Goal: Information Seeking & Learning: Find contact information

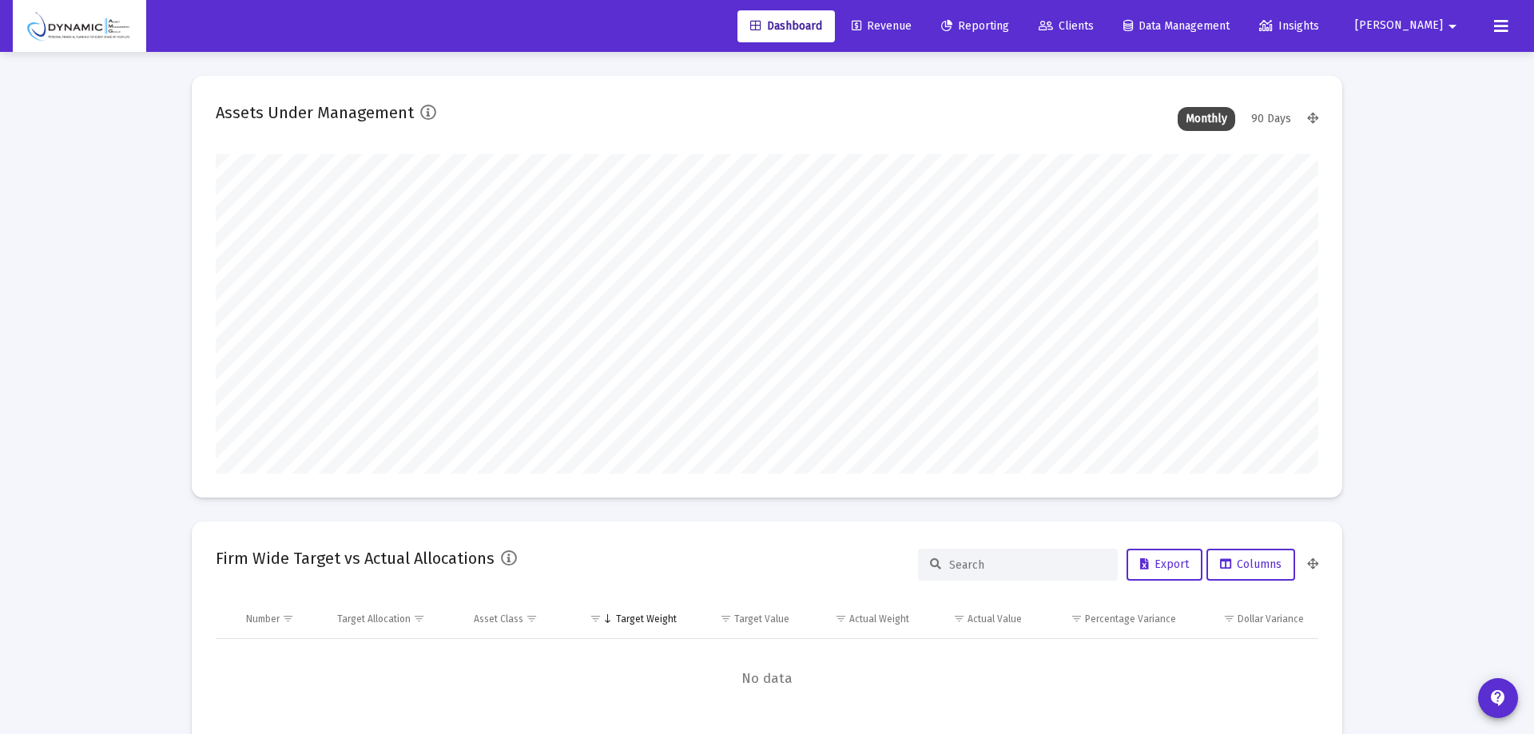
type input "[DATE]"
click at [900, 22] on span "Revenue" at bounding box center [870, 26] width 60 height 14
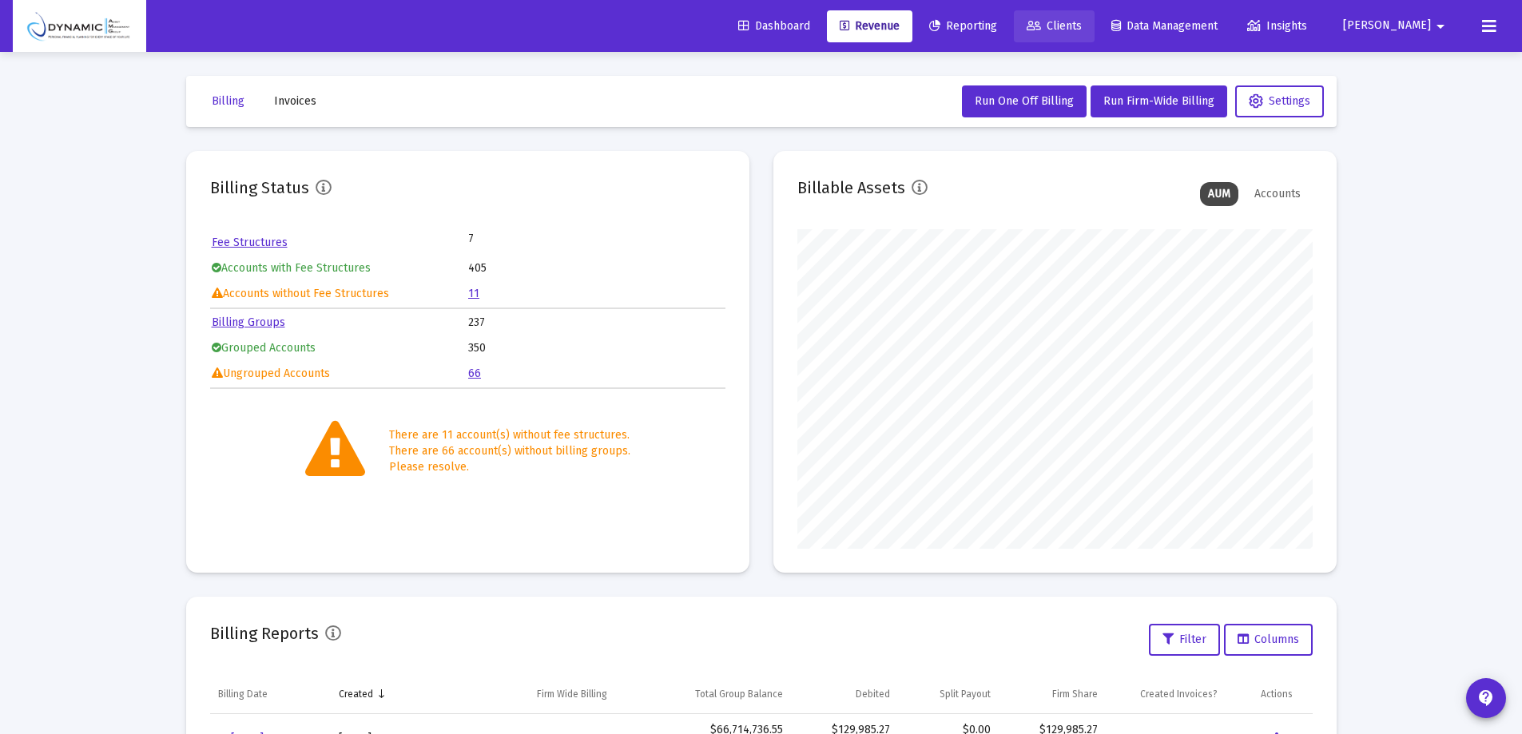
click at [1041, 26] on icon at bounding box center [1034, 26] width 14 height 11
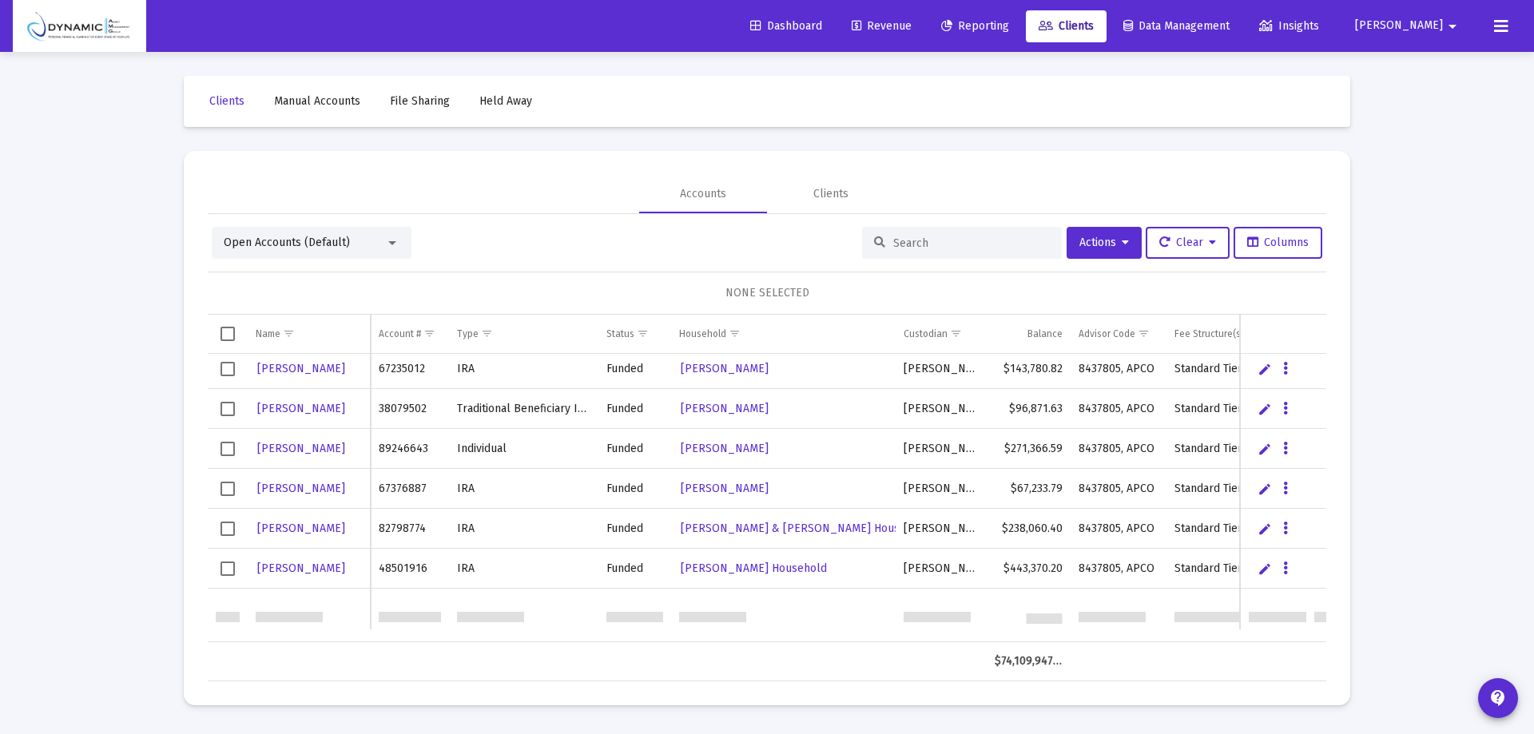
scroll to position [959, 0]
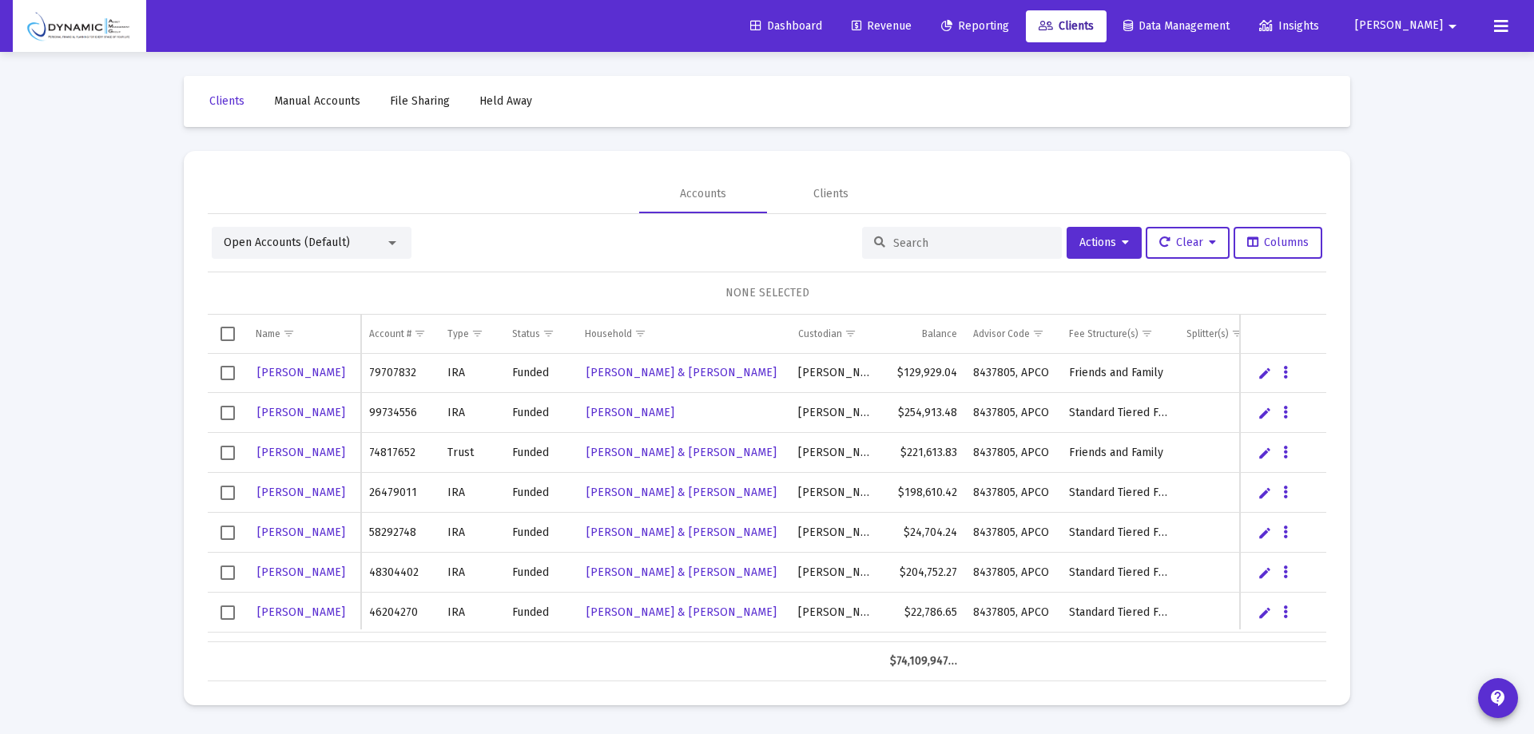
click at [400, 247] on div "Open Accounts (Default)" at bounding box center [312, 243] width 200 height 32
click at [392, 245] on div at bounding box center [392, 243] width 8 height 4
click at [539, 250] on div at bounding box center [767, 367] width 1534 height 734
click at [1122, 245] on icon at bounding box center [1125, 242] width 7 height 11
click at [986, 246] on div at bounding box center [767, 367] width 1534 height 734
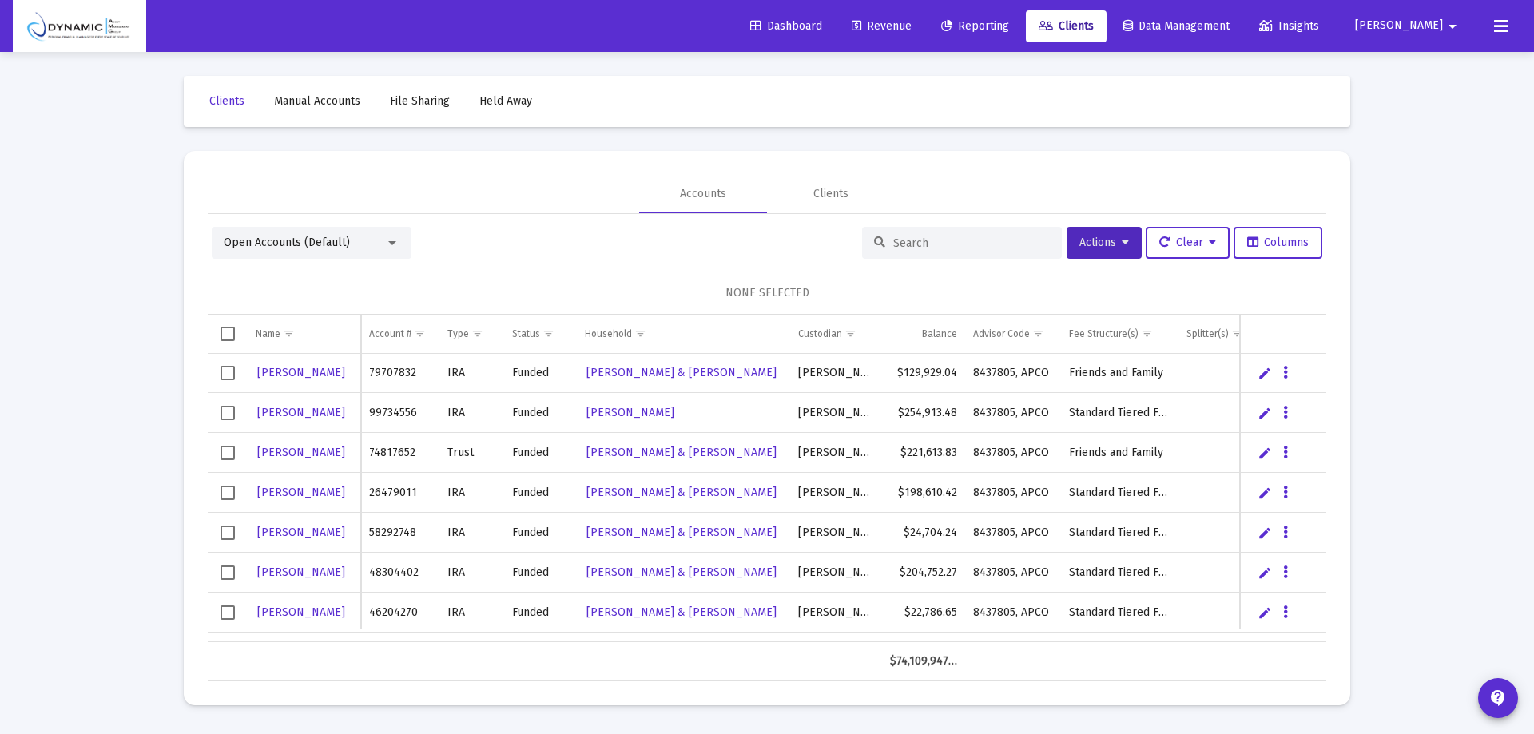
click at [984, 246] on input at bounding box center [971, 244] width 157 height 14
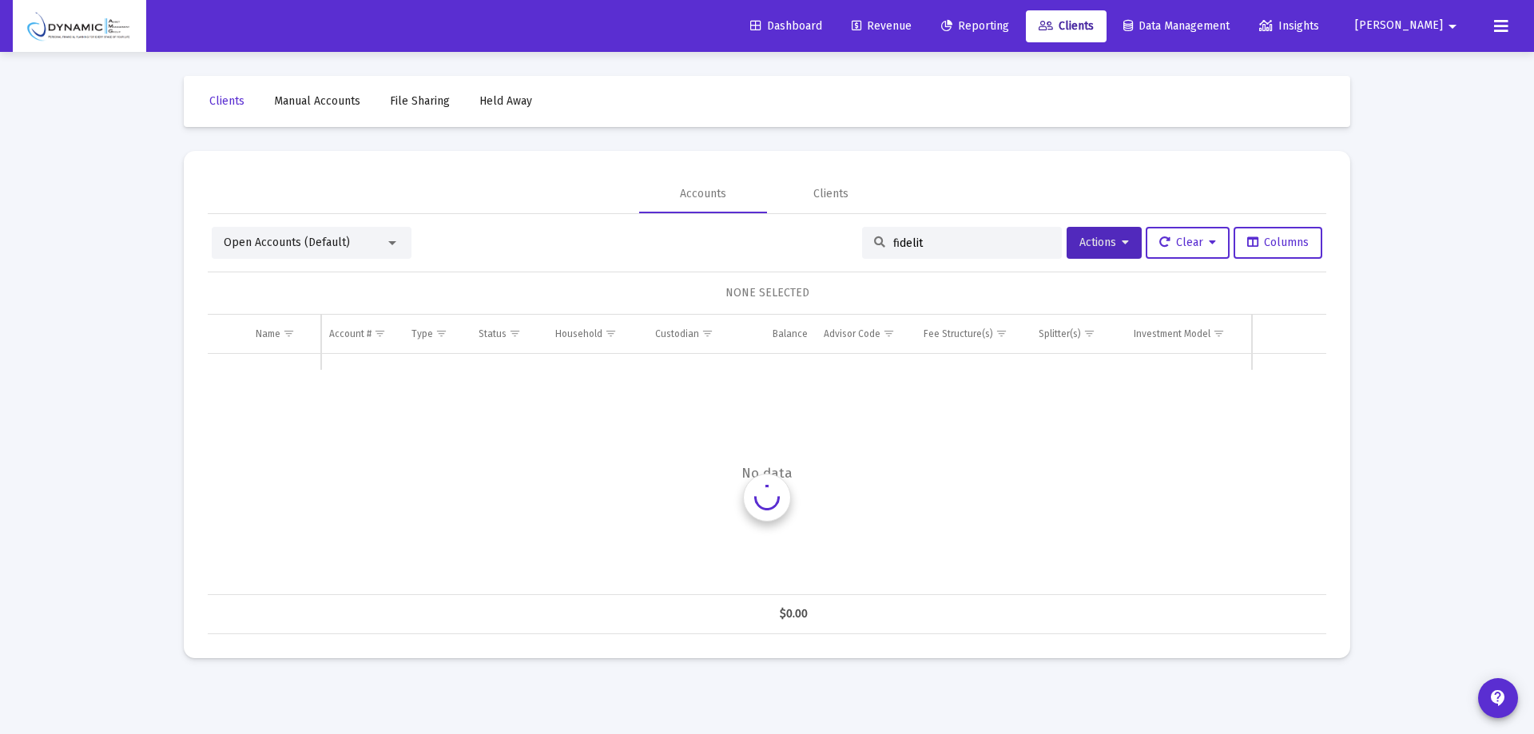
type input "fidelity"
drag, startPoint x: 971, startPoint y: 245, endPoint x: 849, endPoint y: 243, distance: 121.5
click at [849, 243] on div "Open Accounts (Default) fidelity Actions Clear Columns" at bounding box center [767, 243] width 1111 height 32
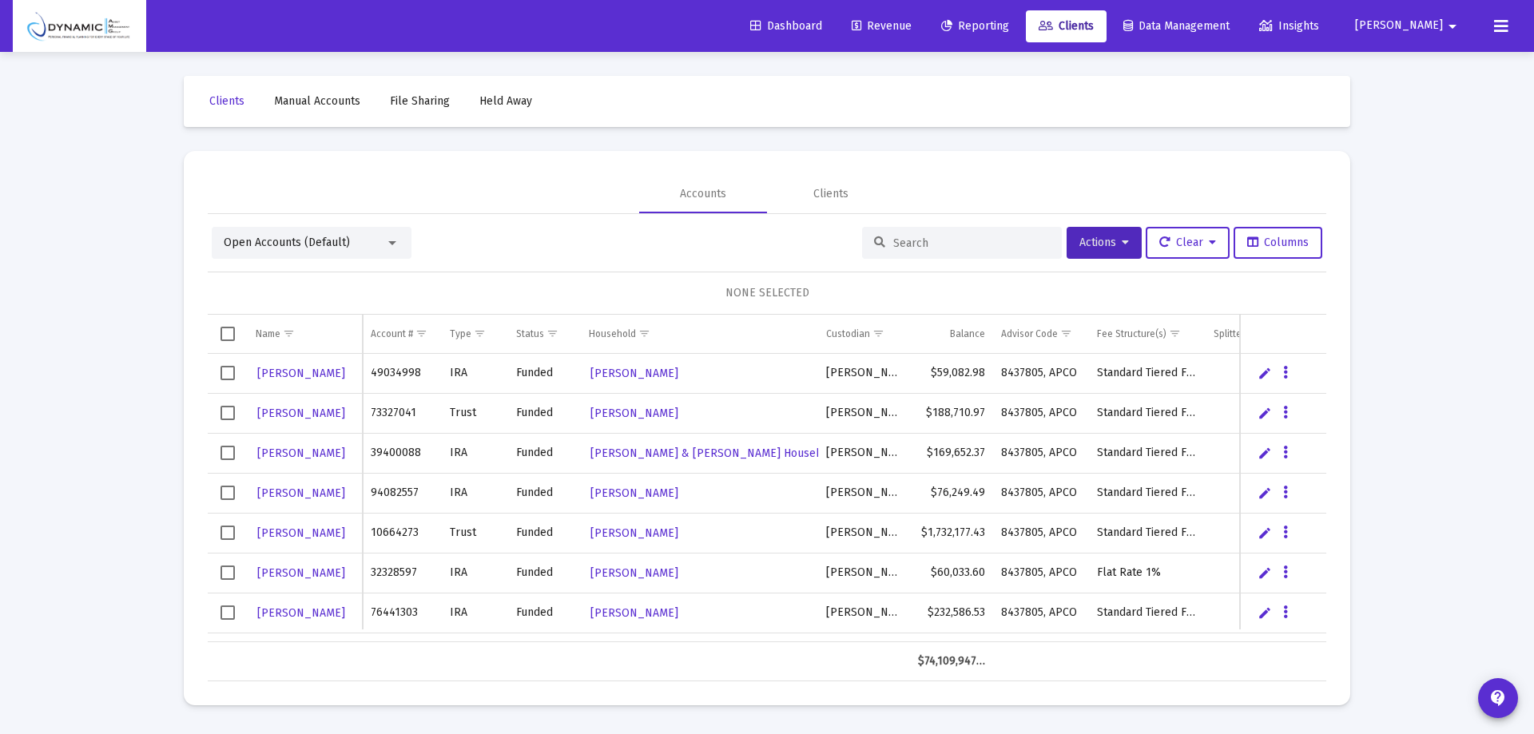
click at [427, 110] on link "File Sharing" at bounding box center [419, 101] width 85 height 32
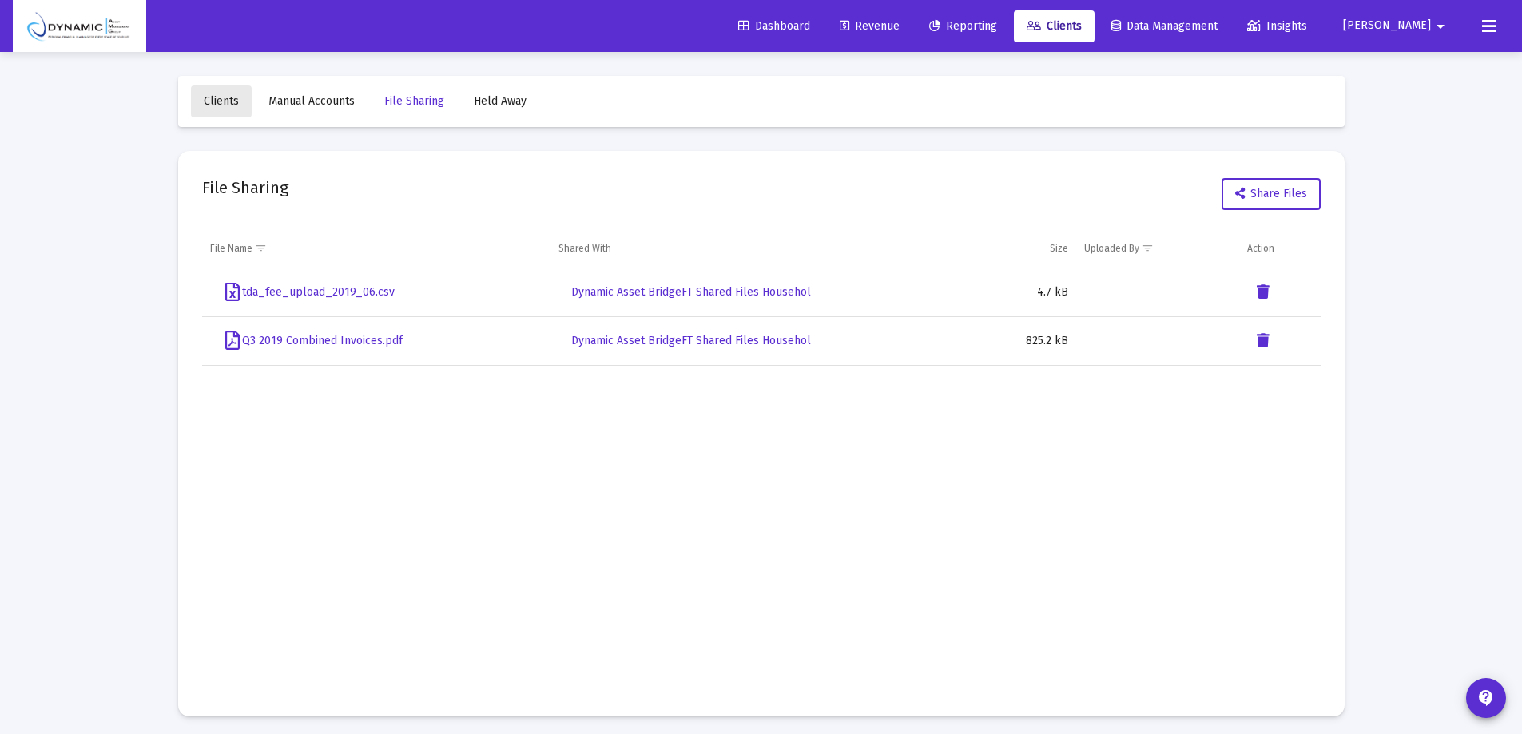
click at [230, 96] on span "Clients" at bounding box center [221, 101] width 35 height 14
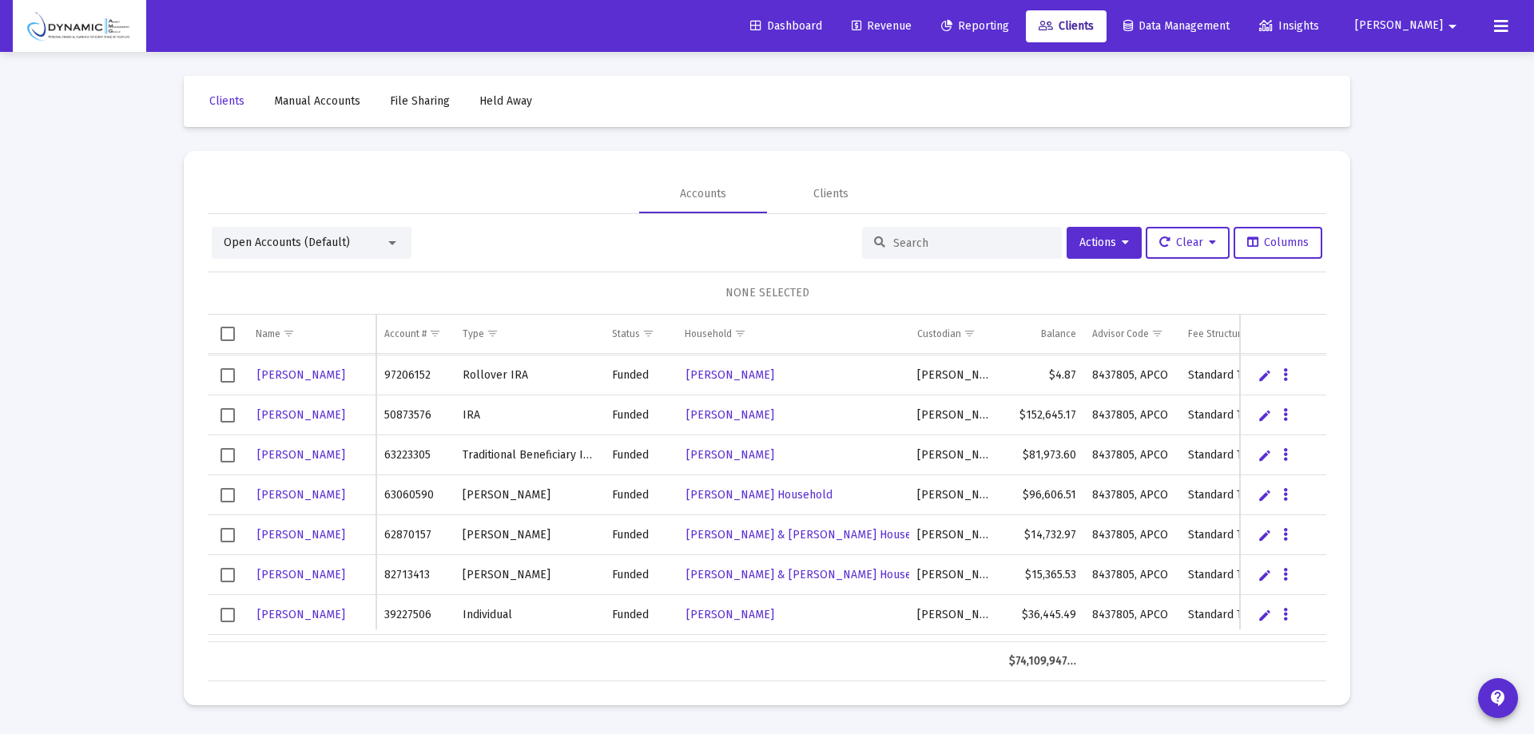
click at [822, 23] on span "Dashboard" at bounding box center [786, 26] width 72 height 14
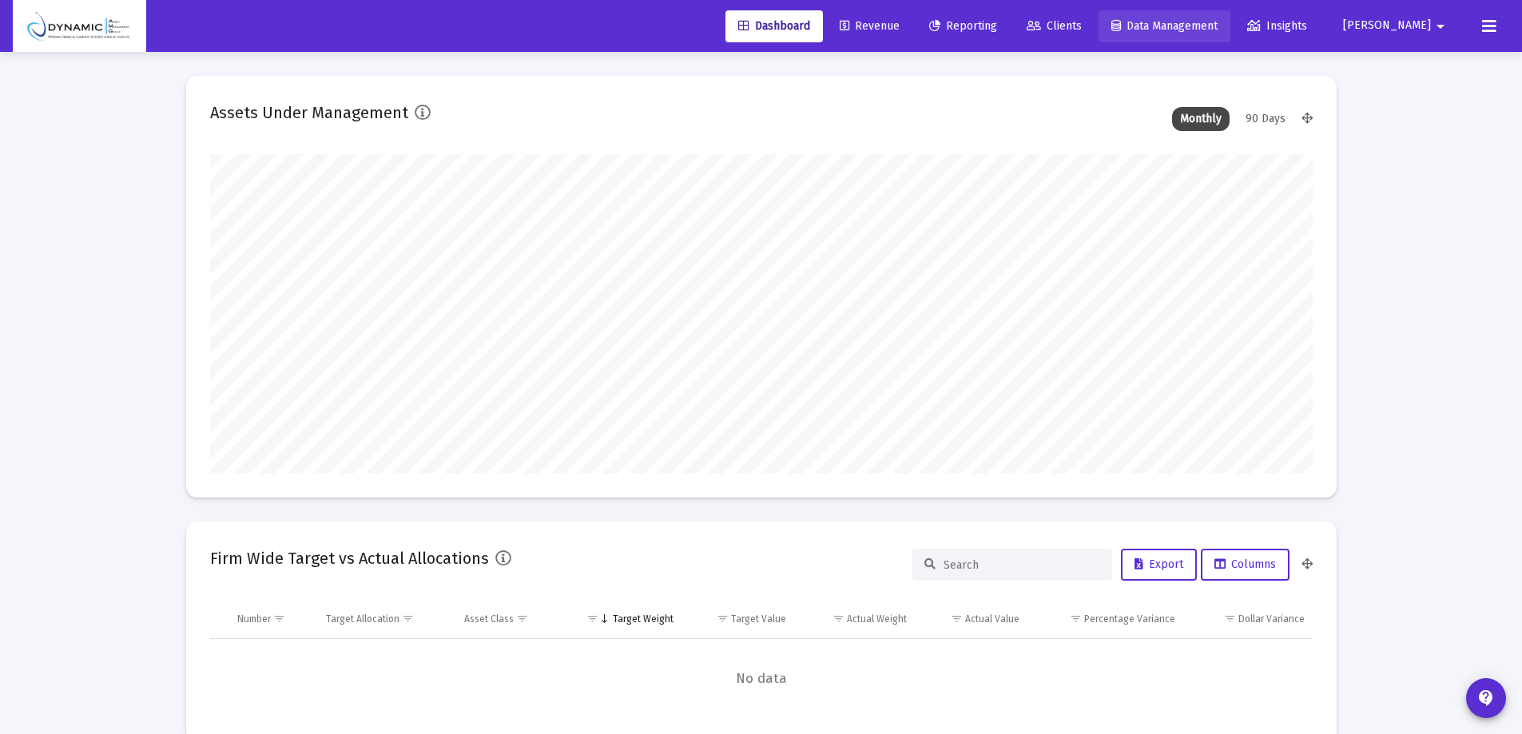
click at [1181, 28] on span "Data Management" at bounding box center [1164, 26] width 106 height 14
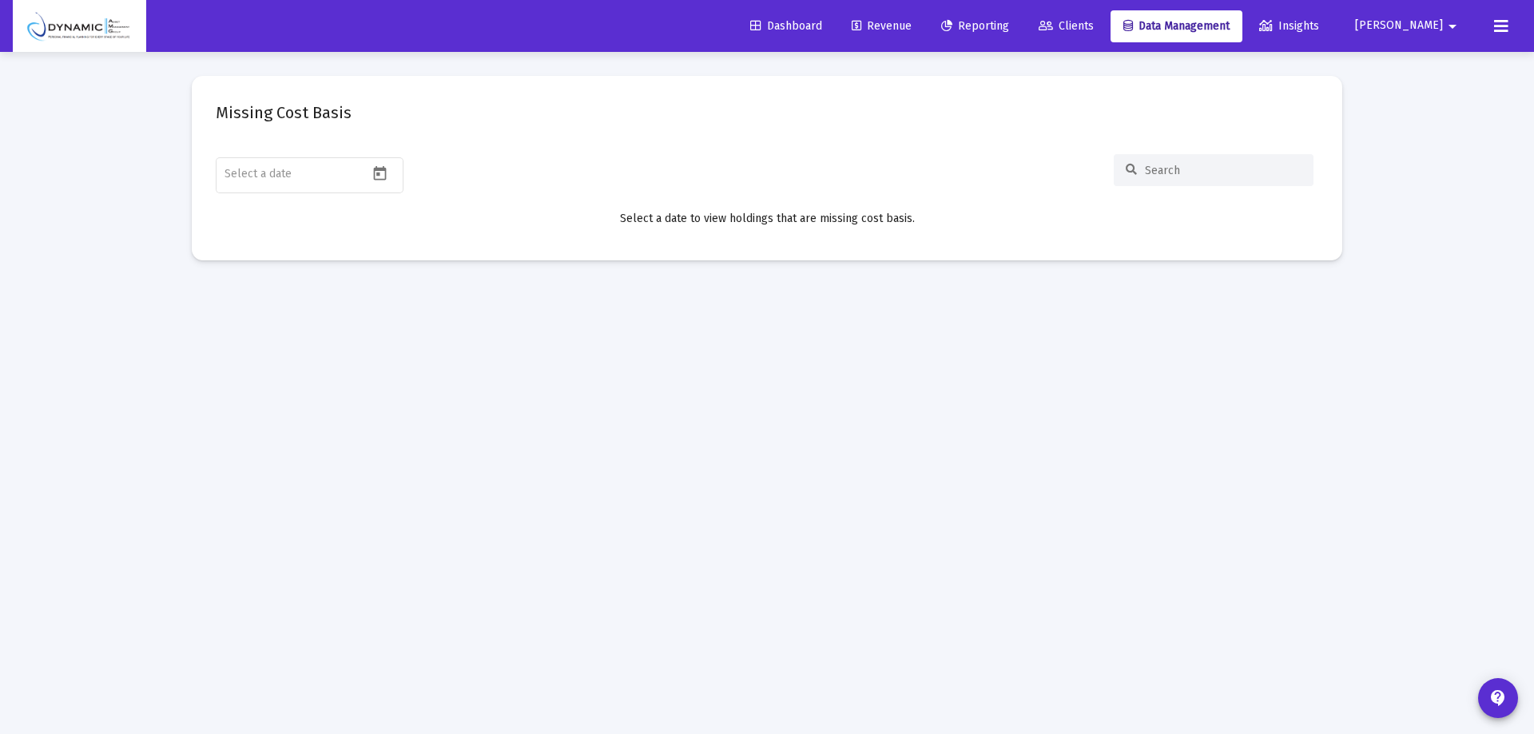
click at [1009, 20] on span "Reporting" at bounding box center [975, 26] width 68 height 14
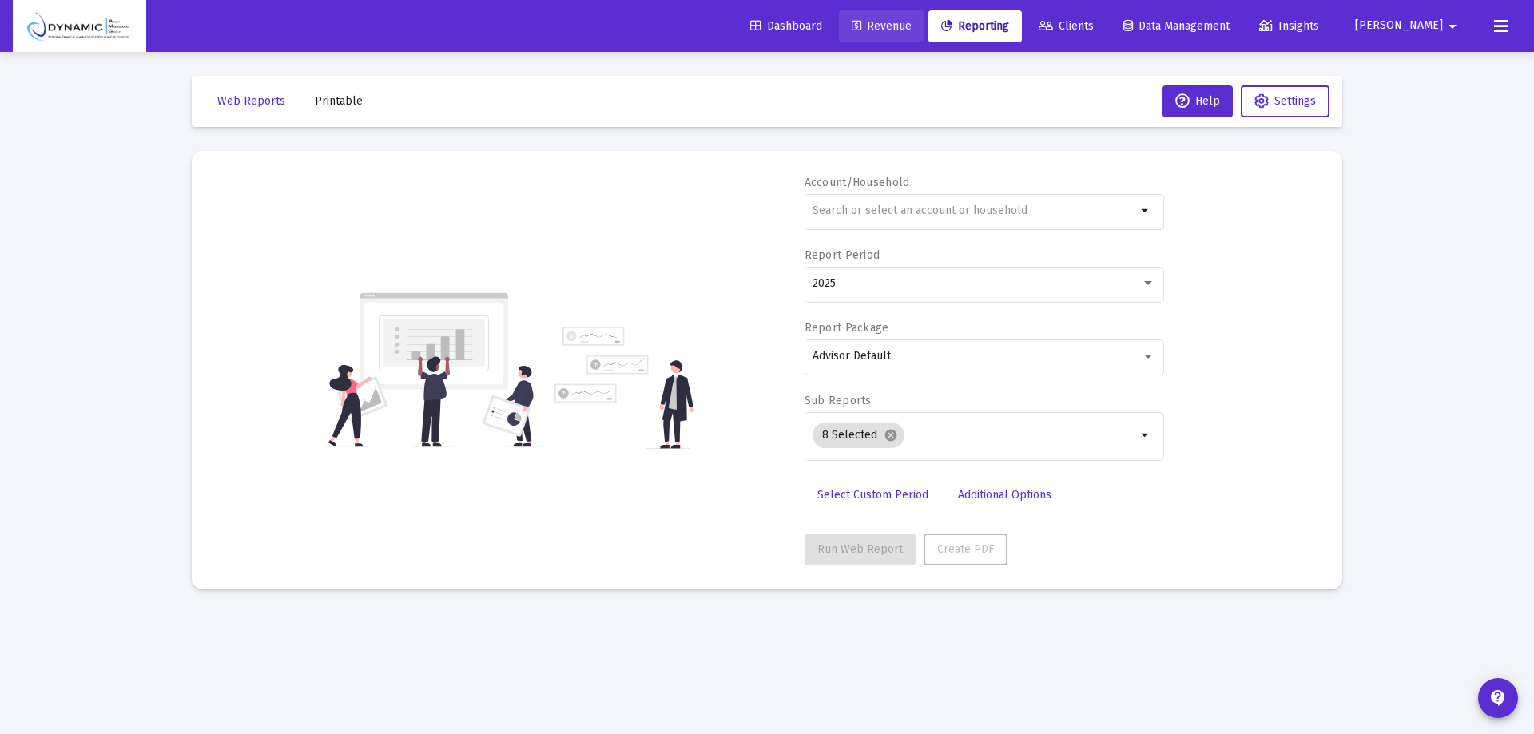
click at [912, 27] on span "Revenue" at bounding box center [882, 26] width 60 height 14
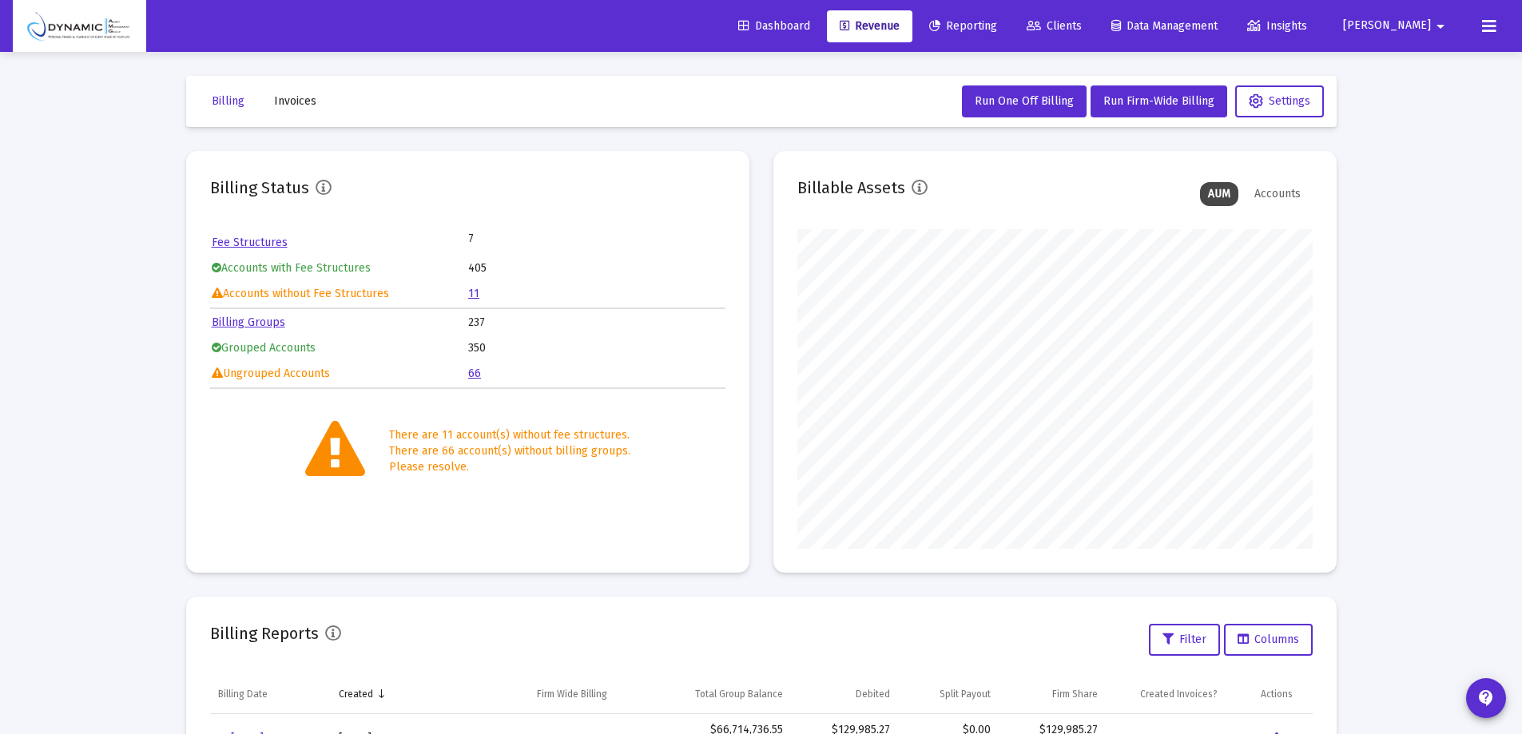
click at [473, 373] on link "66" at bounding box center [474, 374] width 13 height 14
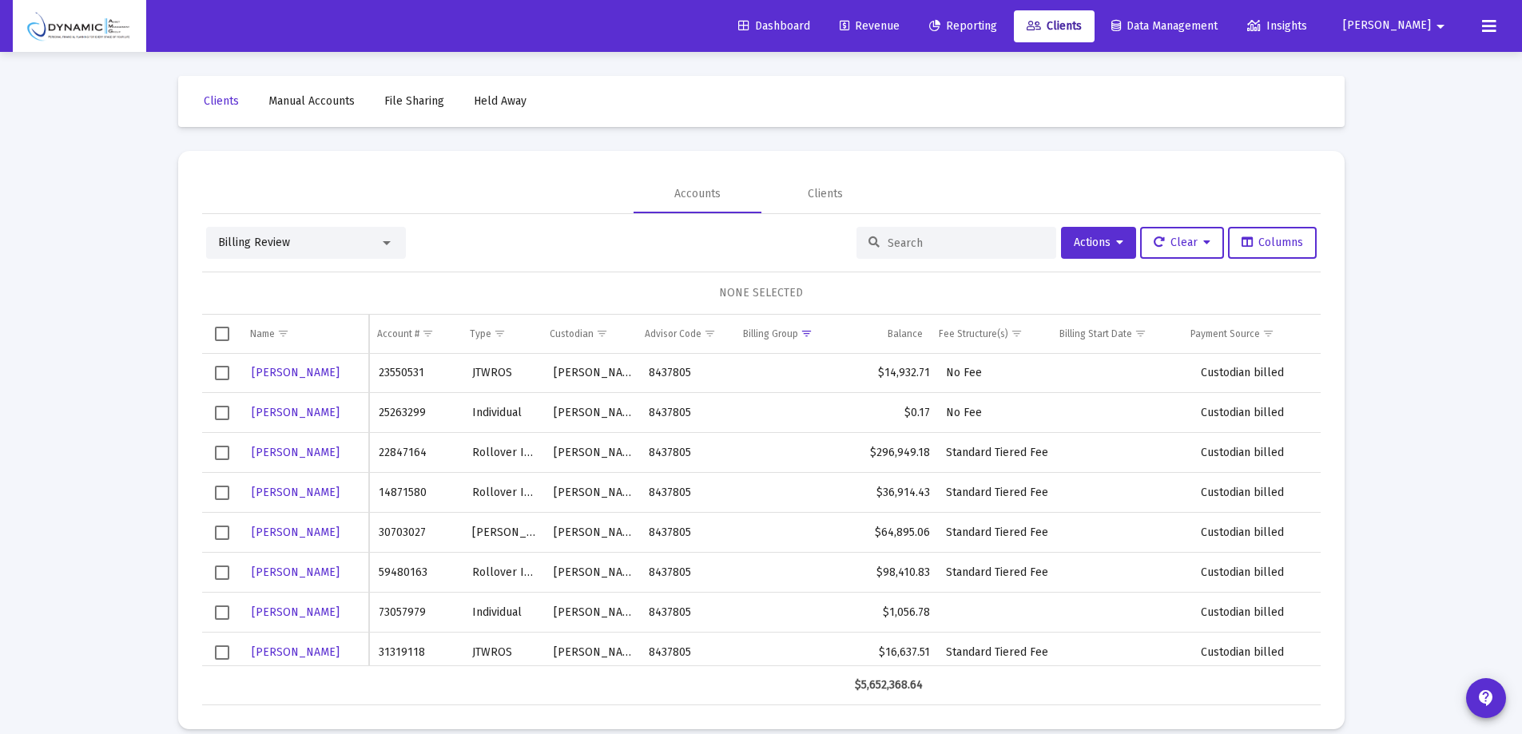
scroll to position [1732, 0]
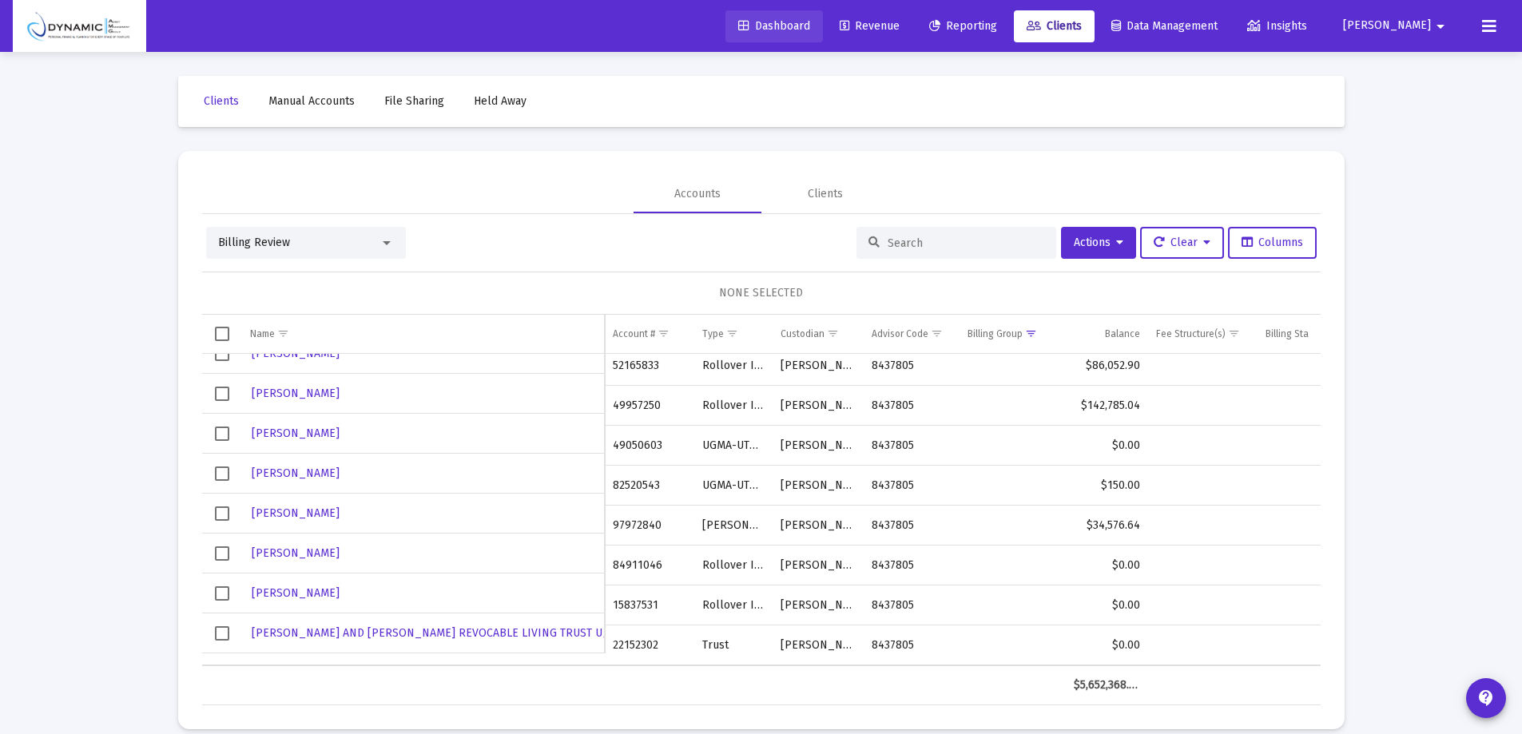
click at [810, 26] on span "Dashboard" at bounding box center [774, 26] width 72 height 14
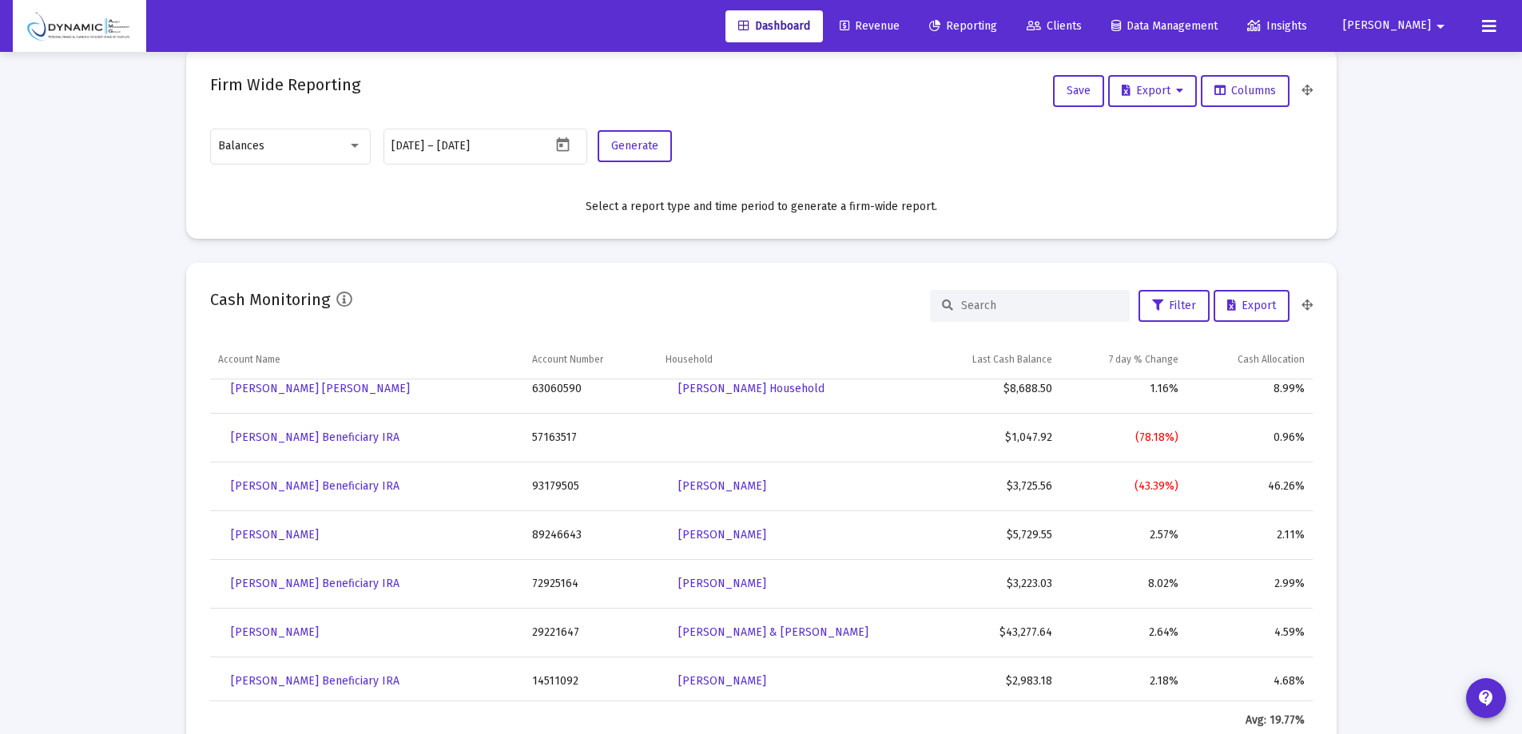
click at [1479, 29] on button at bounding box center [1489, 26] width 32 height 32
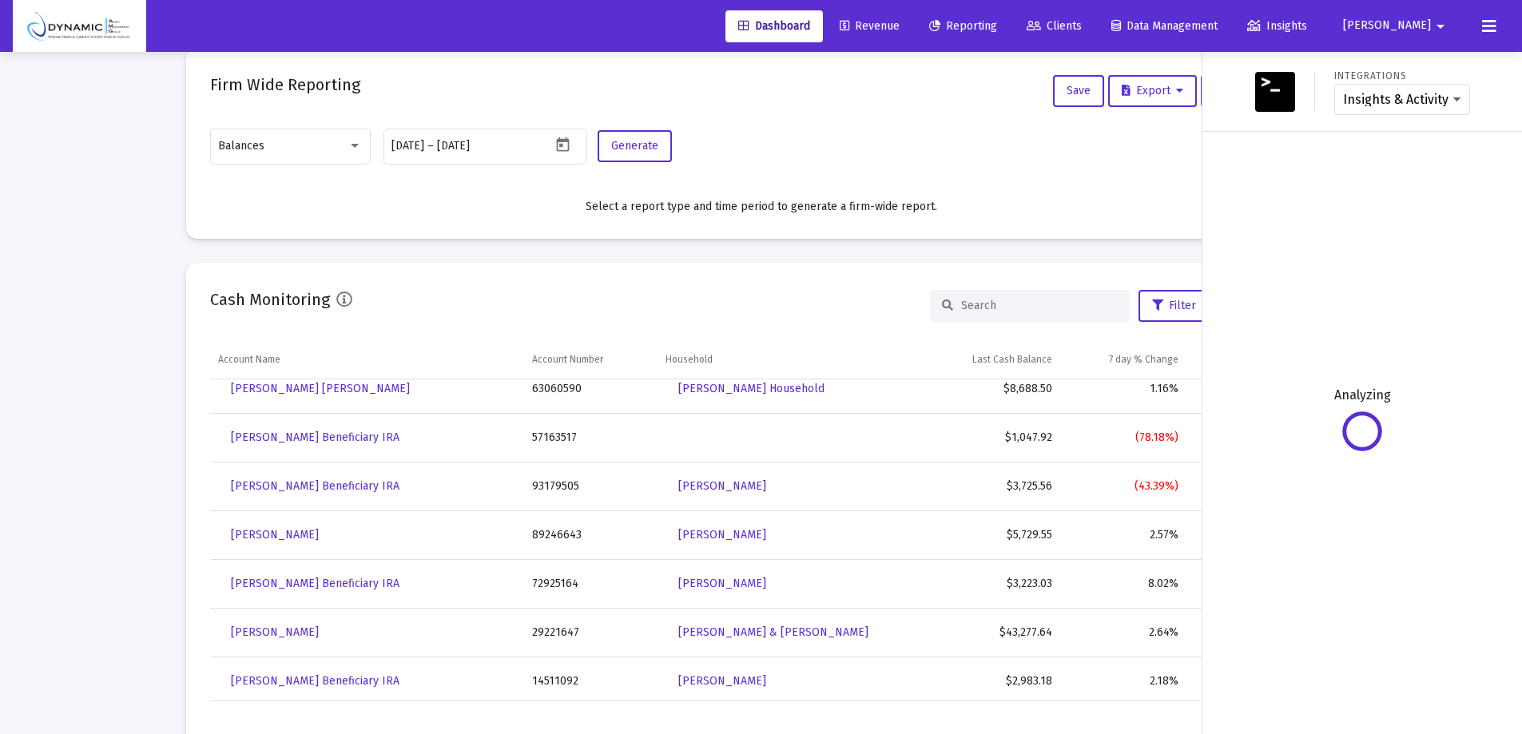
click at [1434, 31] on mat-icon "arrow_drop_down" at bounding box center [1440, 26] width 19 height 32
click at [1435, 30] on div at bounding box center [761, 367] width 1522 height 734
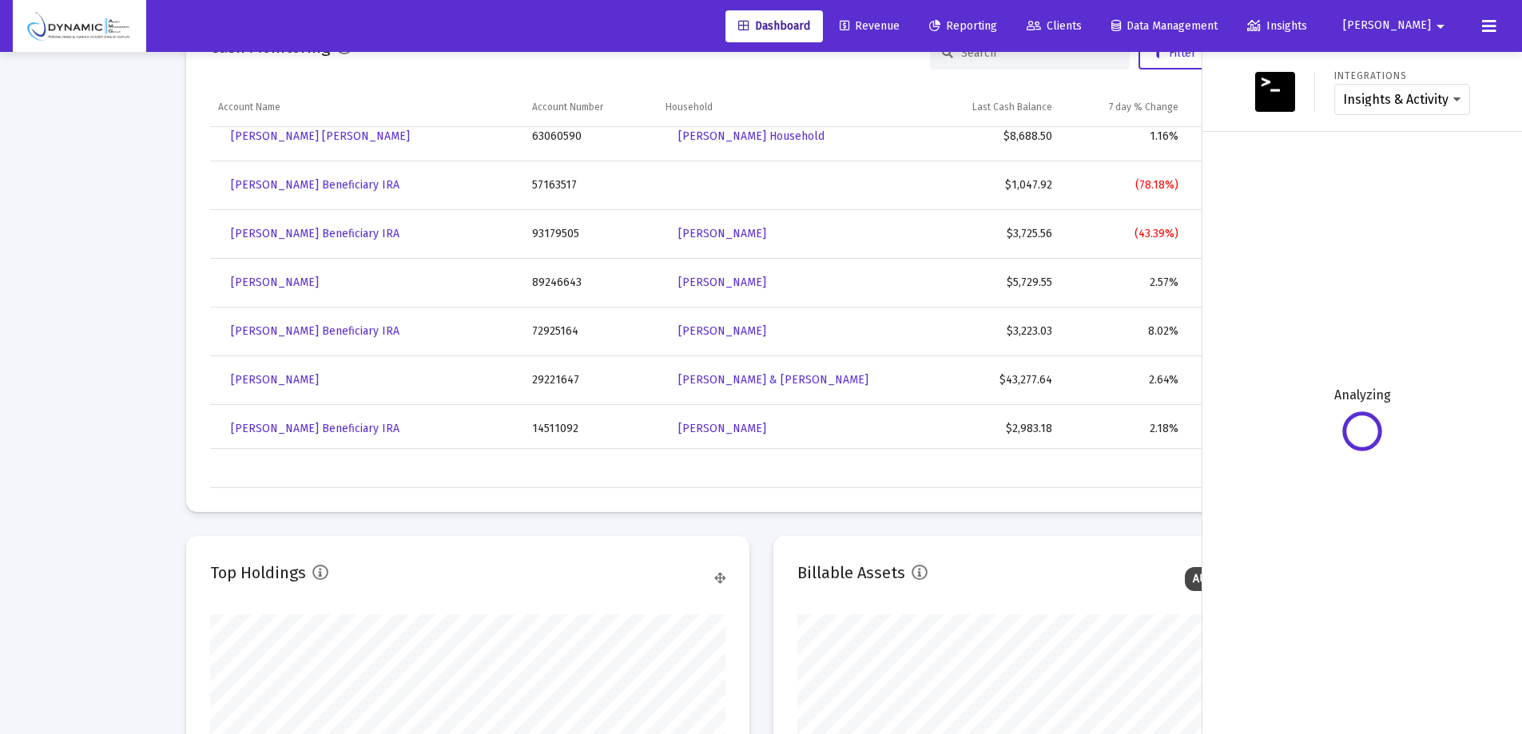
scroll to position [969, 0]
click at [1401, 22] on button "[PERSON_NAME]" at bounding box center [1396, 26] width 145 height 32
click at [1402, 54] on link "Settings" at bounding box center [1431, 68] width 95 height 38
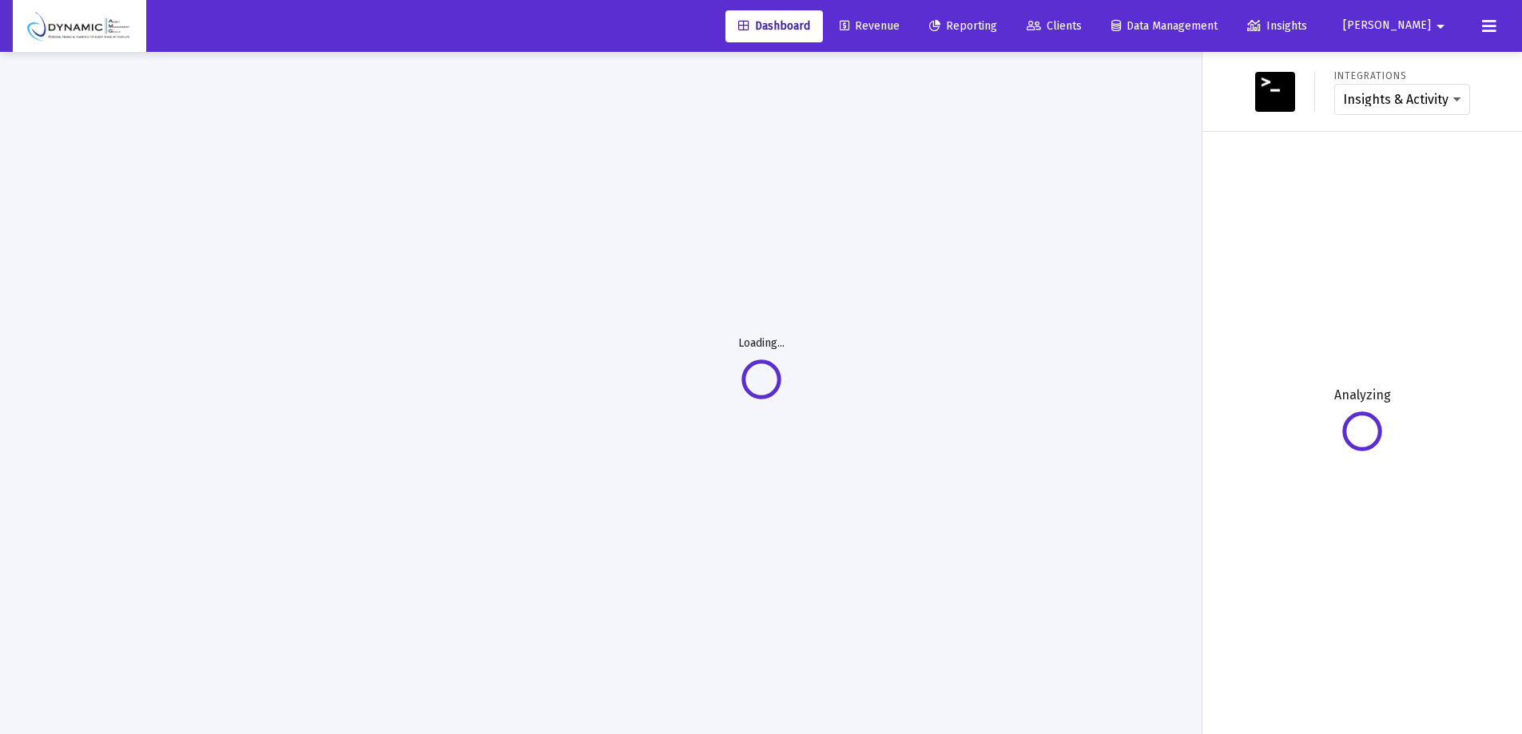
scroll to position [52, 0]
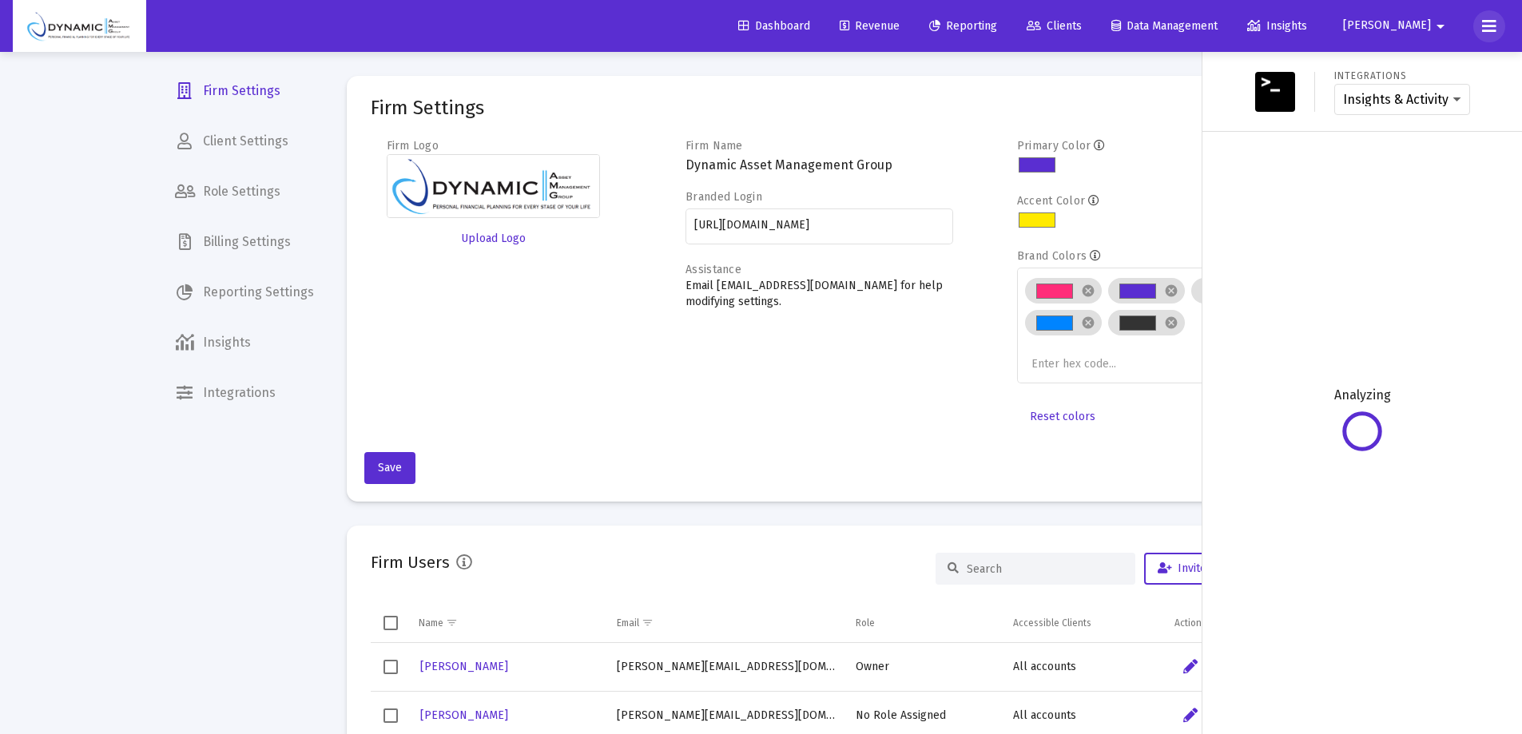
click at [1488, 38] on button at bounding box center [1489, 26] width 32 height 32
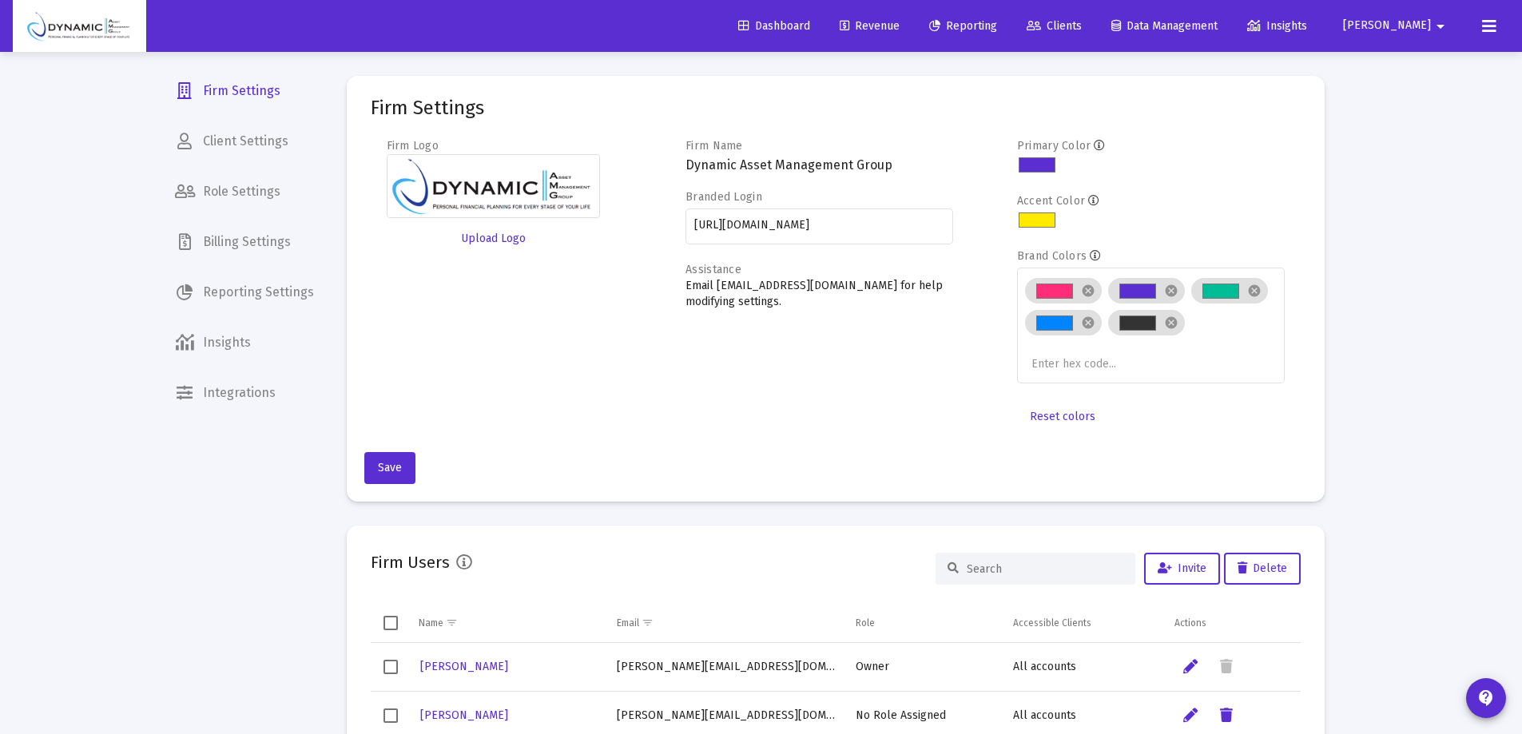
click at [1488, 39] on button at bounding box center [1489, 26] width 32 height 32
click at [1482, 698] on mat-icon "contact_support" at bounding box center [1486, 698] width 19 height 19
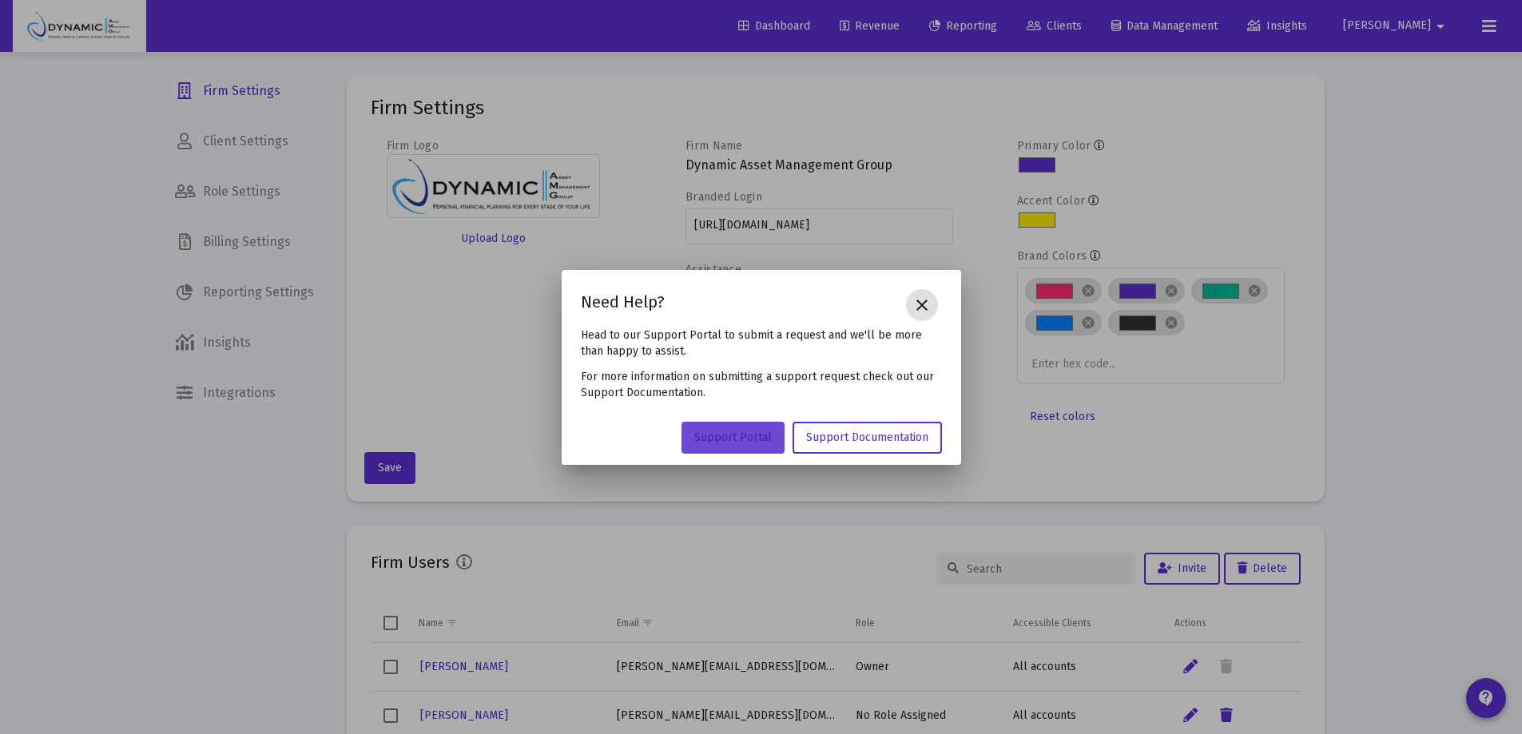
click at [753, 433] on span "Support Portal" at bounding box center [733, 438] width 78 height 14
click at [917, 300] on mat-icon "close" at bounding box center [922, 305] width 19 height 19
